Goal: Information Seeking & Learning: Understand process/instructions

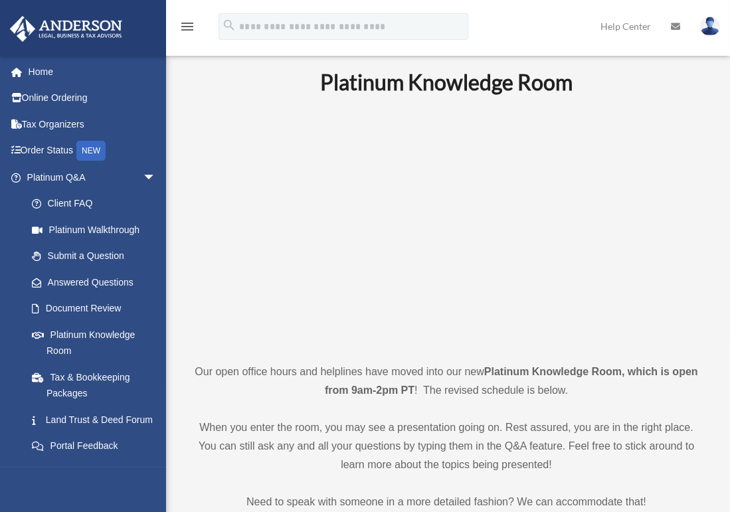
click at [376, 441] on p "When you enter the room, you may see a presentation going on. Rest assured, you…" at bounding box center [446, 447] width 514 height 56
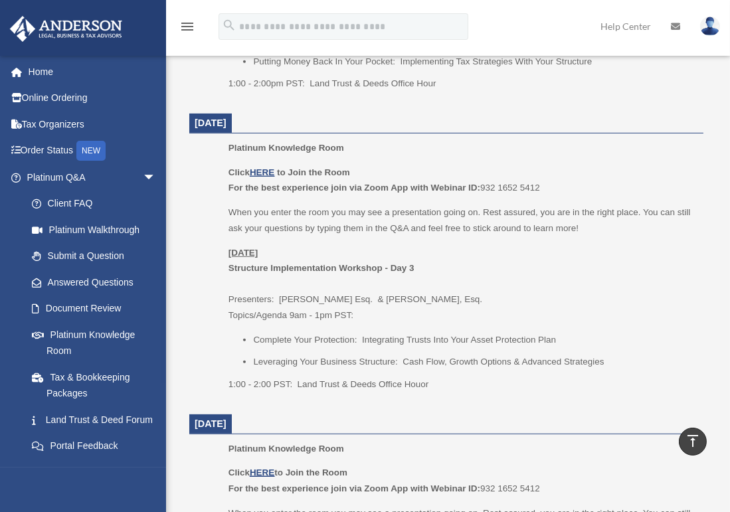
scroll to position [797, 0]
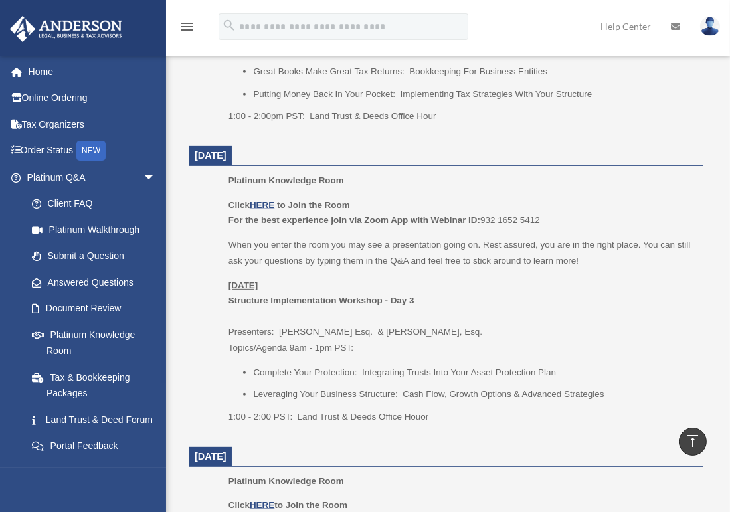
click at [708, 28] on img at bounding box center [710, 26] width 20 height 19
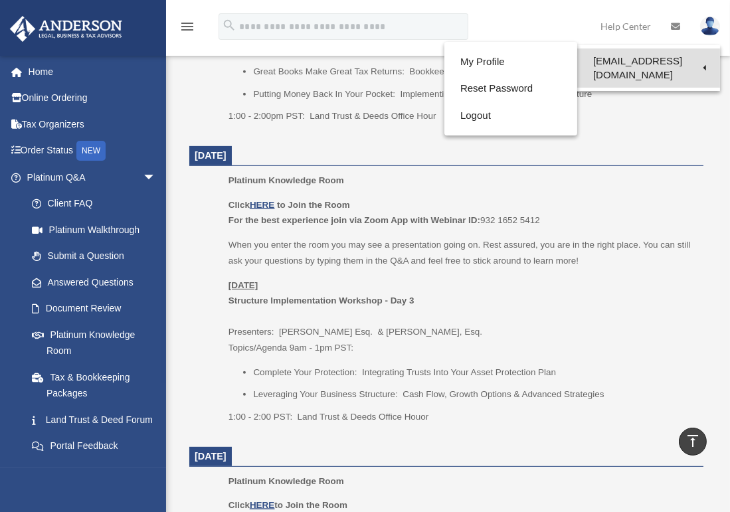
click at [672, 68] on link "[EMAIL_ADDRESS][DOMAIN_NAME]" at bounding box center [648, 68] width 143 height 39
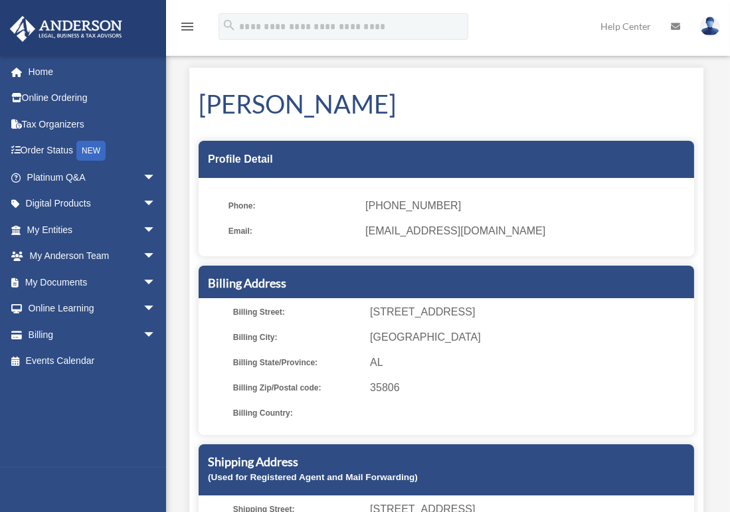
click at [708, 24] on img at bounding box center [710, 26] width 20 height 19
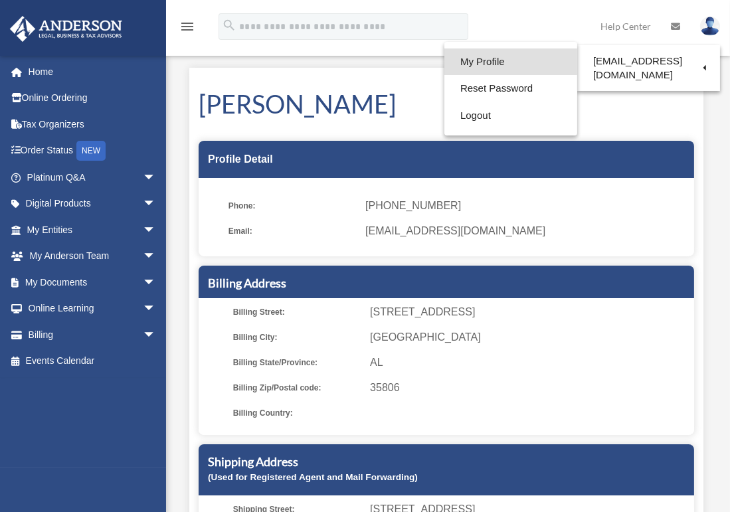
click at [469, 57] on link "My Profile" at bounding box center [511, 62] width 133 height 27
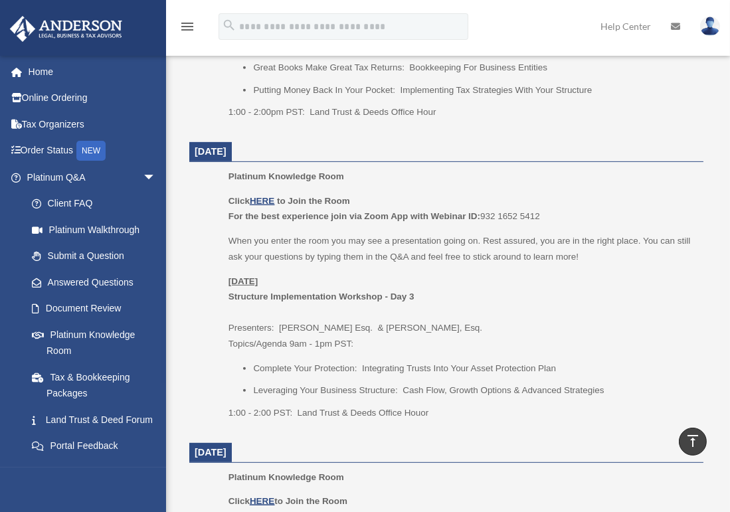
scroll to position [797, 0]
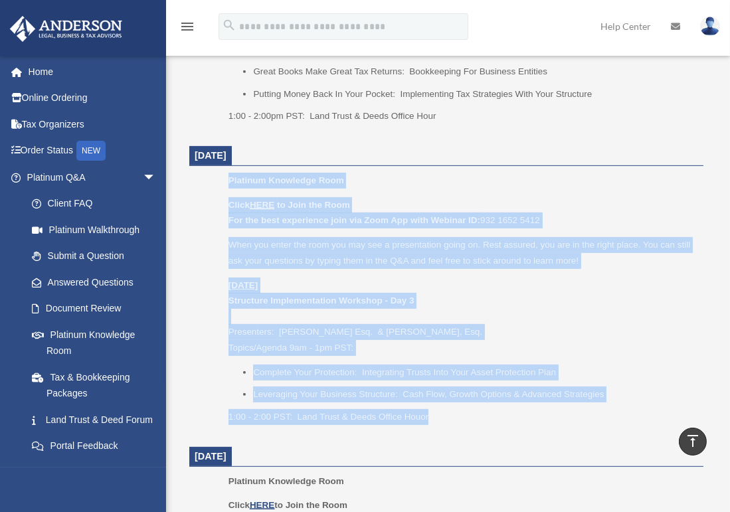
drag, startPoint x: 432, startPoint y: 418, endPoint x: 227, endPoint y: 180, distance: 313.8
click at [227, 180] on ul "Platinum Knowledge Room Click HERE to Join the Room For the best experience joi…" at bounding box center [447, 303] width 496 height 261
copy div "Platinum Knowledge Room Click HERE to Join the Room For the best experience joi…"
click at [662, 335] on p "[DATE] Structure Implementation Workshop - Day 3 Presenters: [PERSON_NAME]. & […" at bounding box center [462, 317] width 466 height 78
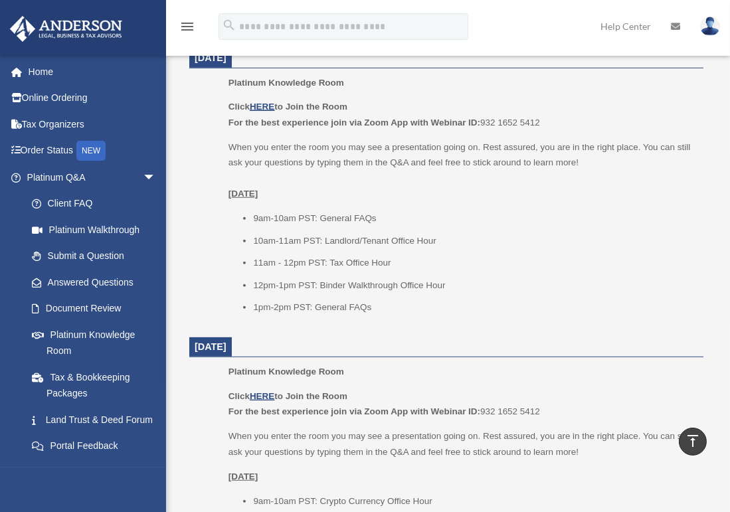
scroll to position [1130, 0]
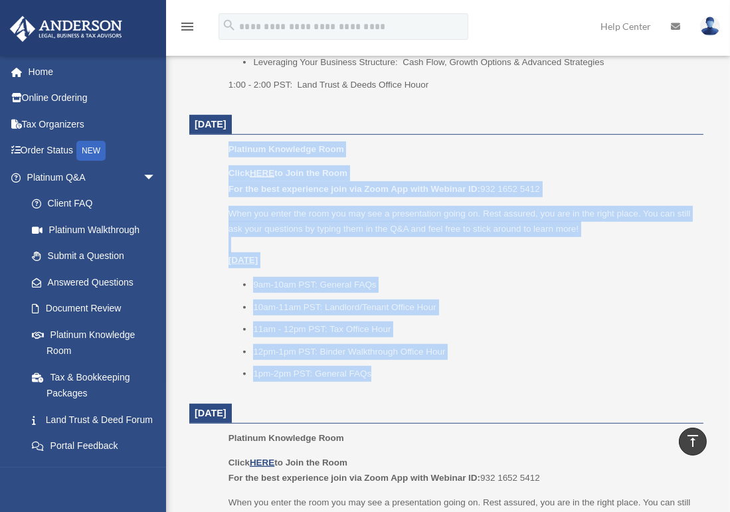
drag, startPoint x: 381, startPoint y: 373, endPoint x: 229, endPoint y: 151, distance: 268.7
click at [229, 151] on div "Platinum Knowledge Room Click HERE to Join the Room For the best experience joi…" at bounding box center [462, 267] width 466 height 250
copy div "Platinum Knowledge Room Click HERE to Join the Room For the best experience joi…"
click at [508, 339] on ul "9am-10am PST: General FAQs 10am-11am PST: Landlord/Tenant Office Hour 11am - 12…" at bounding box center [462, 329] width 466 height 105
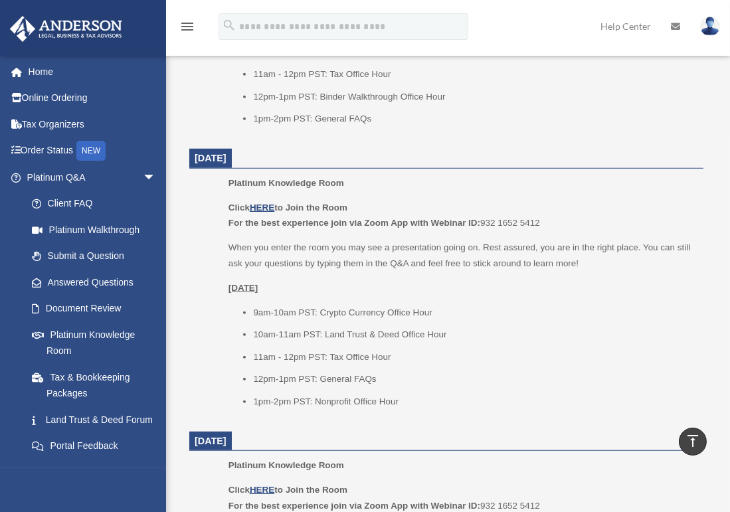
scroll to position [1395, 0]
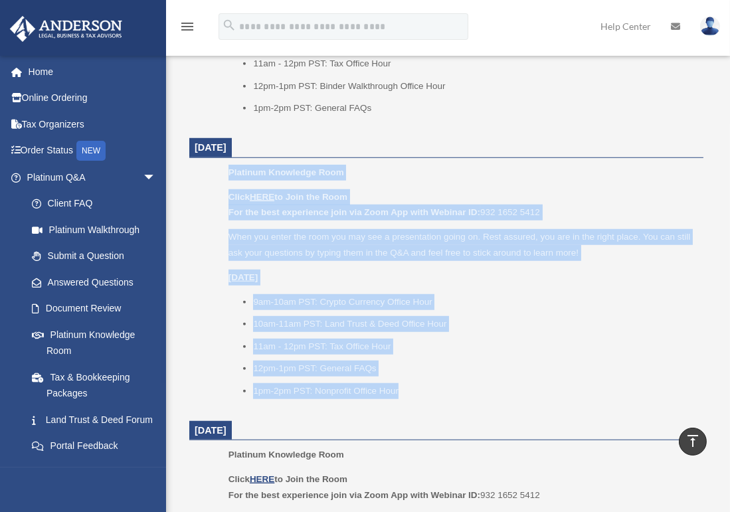
drag, startPoint x: 421, startPoint y: 382, endPoint x: 228, endPoint y: 171, distance: 285.5
click at [229, 171] on div "Platinum Knowledge Room Click HERE to Join the Room For the best experience joi…" at bounding box center [462, 286] width 466 height 243
copy div "Platinum Knowledge Room Click HERE to Join the Room For the best experience joi…"
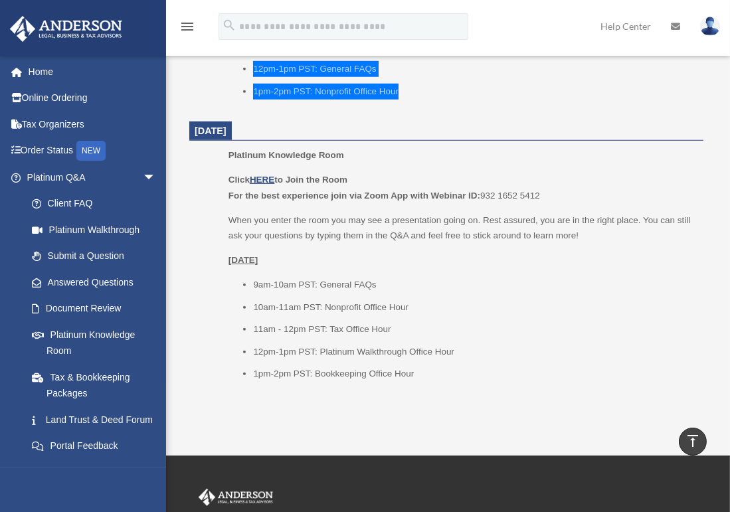
scroll to position [1728, 0]
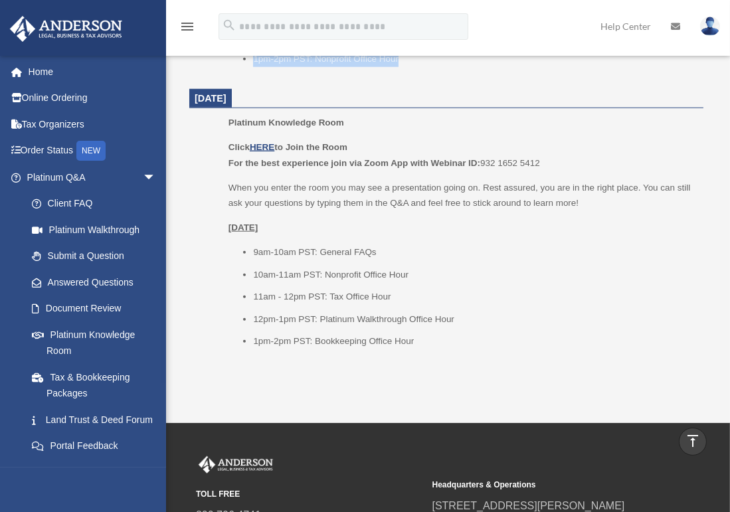
click at [520, 316] on li "12pm-1pm PST: Platinum Walkthrough Office Hour" at bounding box center [473, 320] width 441 height 16
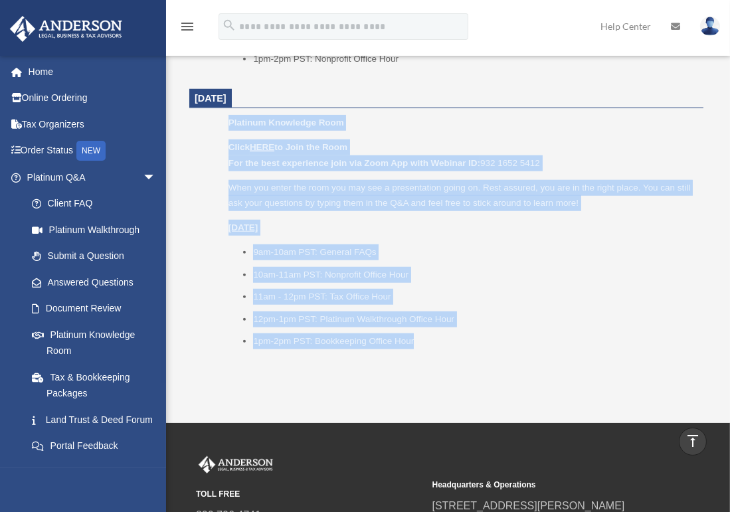
drag, startPoint x: 436, startPoint y: 338, endPoint x: 228, endPoint y: 120, distance: 301.3
click at [229, 120] on div "Platinum Knowledge Room Click HERE to Join the Room For the best experience joi…" at bounding box center [462, 236] width 466 height 243
copy div "Platinum Knowledge Room Click HERE to Join the Room For the best experience joi…"
drag, startPoint x: 512, startPoint y: 334, endPoint x: 538, endPoint y: 337, distance: 26.1
click at [512, 334] on li "1pm-2pm PST: Bookkeeping Office Hour" at bounding box center [473, 342] width 441 height 16
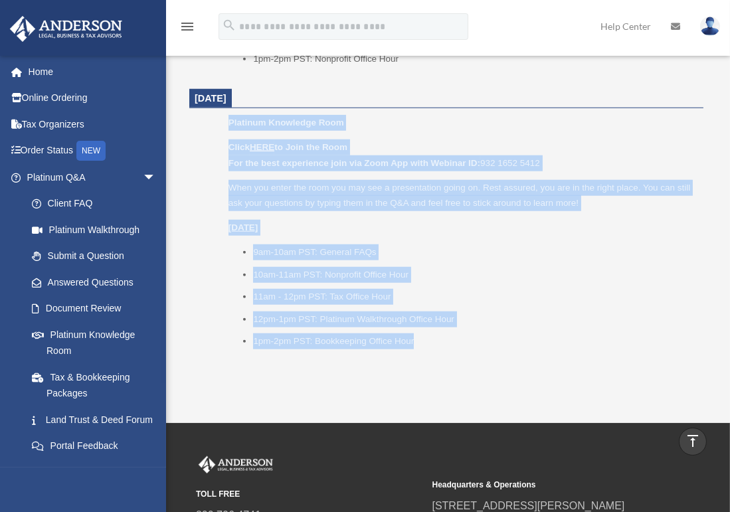
click at [343, 317] on li "12pm-1pm PST: Platinum Walkthrough Office Hour" at bounding box center [473, 320] width 441 height 16
click at [334, 285] on ul "9am-10am PST: General FAQs 10am-11am PST: Nonprofit Office Hour 11am - 12pm PST…" at bounding box center [462, 297] width 466 height 105
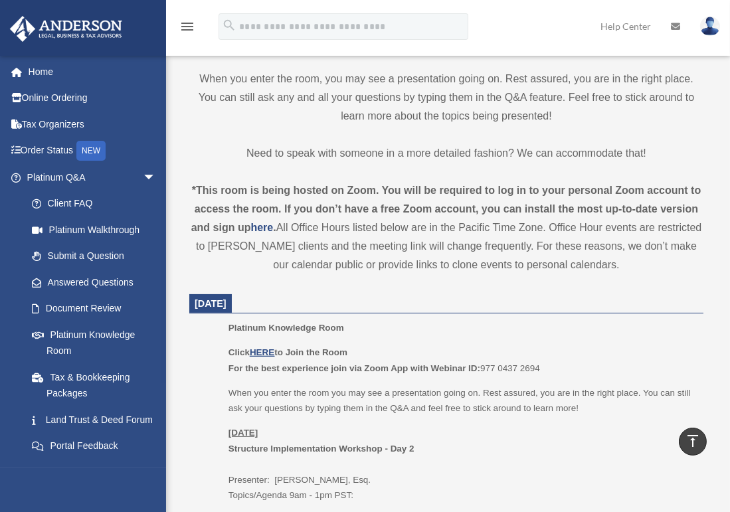
scroll to position [0, 0]
